Goal: Navigation & Orientation: Find specific page/section

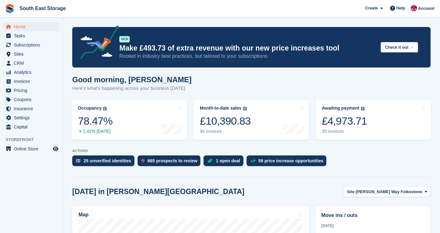
scroll to position [8, 0]
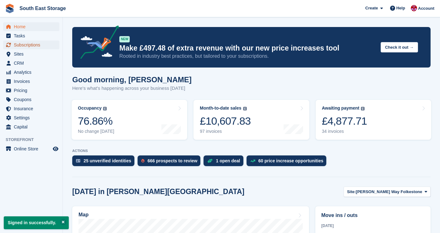
click at [29, 45] on span "Subscriptions" at bounding box center [33, 45] width 38 height 9
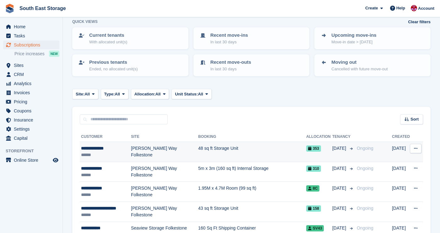
scroll to position [32, 0]
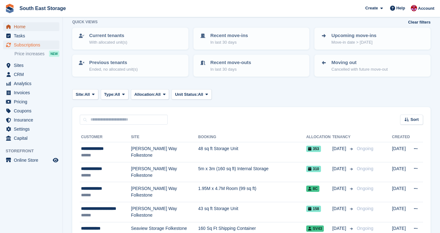
click at [20, 27] on span "Home" at bounding box center [33, 26] width 38 height 9
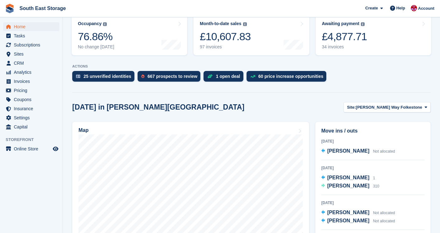
scroll to position [88, 0]
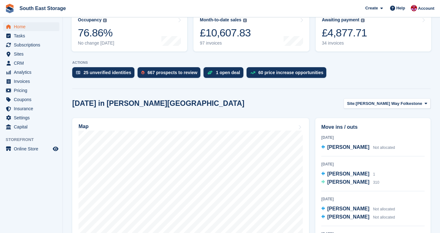
click at [311, 146] on div "Map" at bounding box center [190, 200] width 243 height 170
click at [23, 29] on span "Home" at bounding box center [33, 26] width 38 height 9
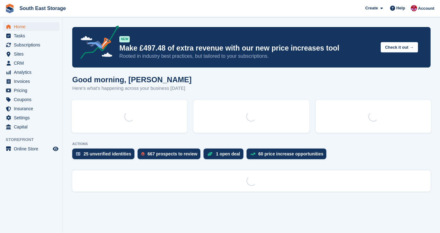
scroll to position [0, 0]
